Goal: Entertainment & Leisure: Consume media (video, audio)

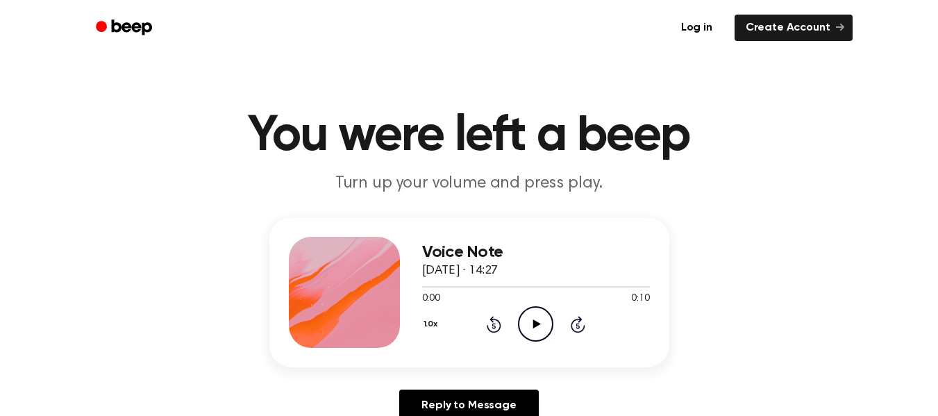
click at [533, 324] on icon "Play Audio" at bounding box center [535, 323] width 35 height 35
click at [534, 319] on icon "Play Audio" at bounding box center [535, 323] width 35 height 35
click at [494, 324] on icon at bounding box center [493, 326] width 3 height 6
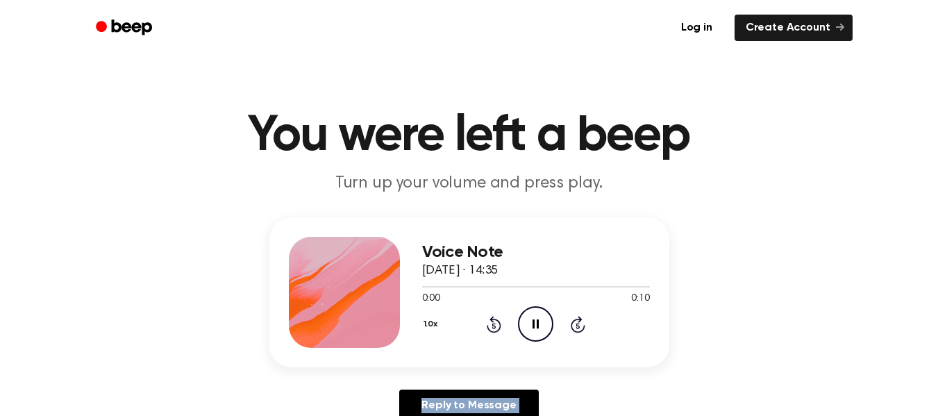
click at [494, 324] on icon at bounding box center [493, 326] width 3 height 6
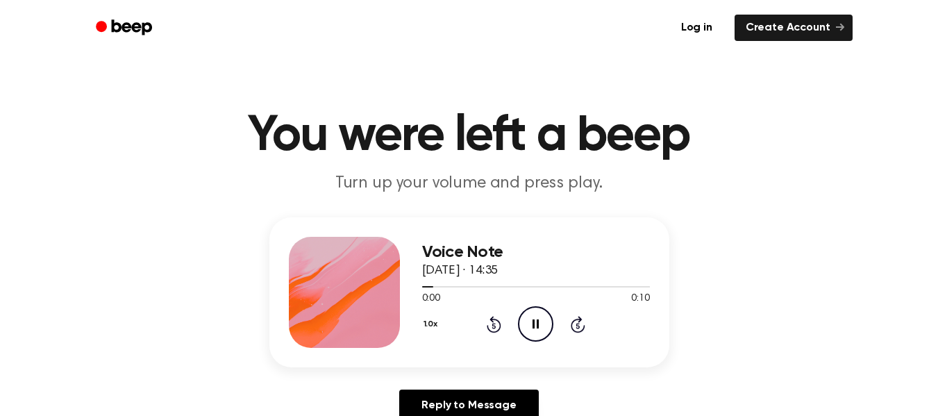
click at [527, 326] on icon "Pause Audio" at bounding box center [535, 323] width 35 height 35
click at [527, 312] on icon "Play Audio" at bounding box center [535, 323] width 35 height 35
click at [535, 318] on icon "Play Audio" at bounding box center [535, 323] width 35 height 35
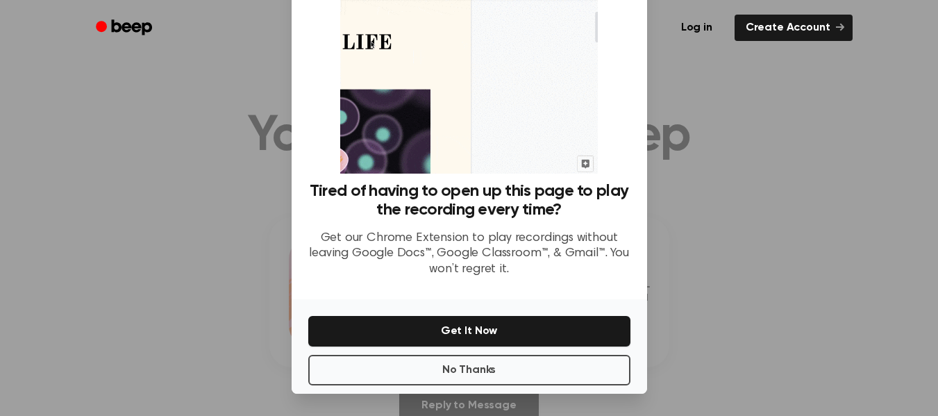
scroll to position [81, 0]
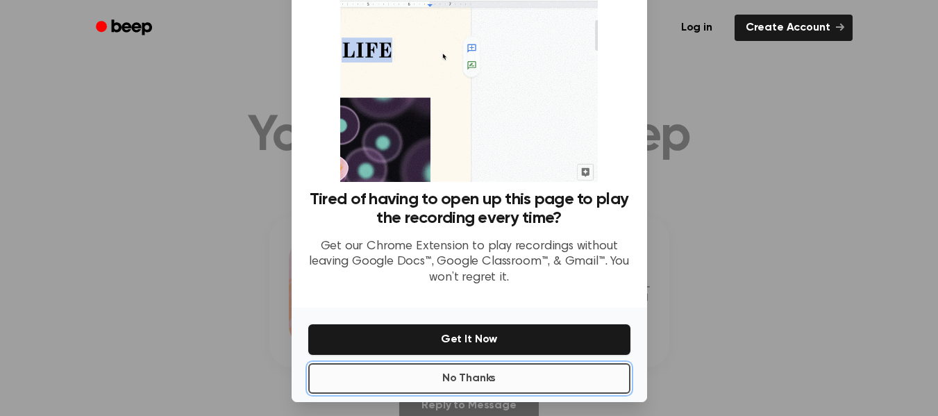
click at [441, 388] on button "No Thanks" at bounding box center [469, 378] width 322 height 31
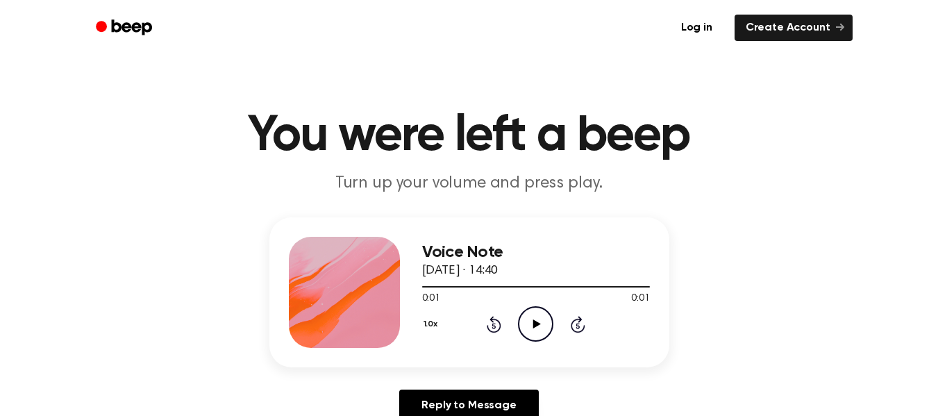
click at [525, 324] on icon "Play Audio" at bounding box center [535, 323] width 35 height 35
click at [537, 303] on div "0:00 0:01" at bounding box center [536, 299] width 228 height 15
click at [535, 312] on icon "Play Audio" at bounding box center [535, 323] width 35 height 35
